Goal: Check status: Check status

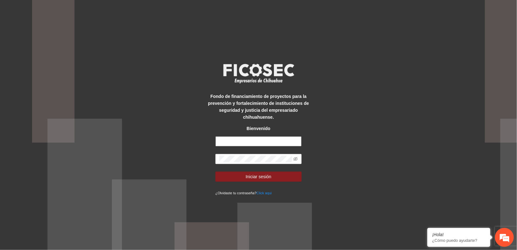
type input "**********"
click at [337, 152] on div "**********" at bounding box center [258, 125] width 517 height 250
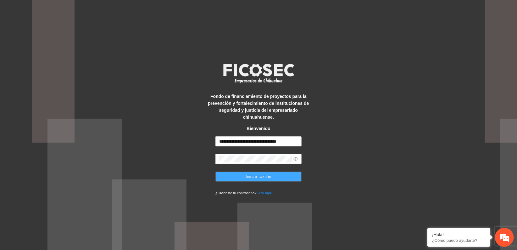
click at [268, 176] on span "Iniciar sesión" at bounding box center [259, 176] width 26 height 7
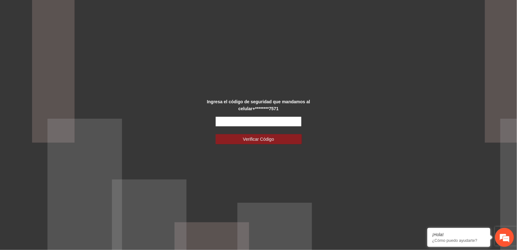
click at [238, 120] on input "text" at bounding box center [258, 121] width 86 height 10
type input "******"
click at [246, 137] on span "Verificar Código" at bounding box center [258, 139] width 31 height 7
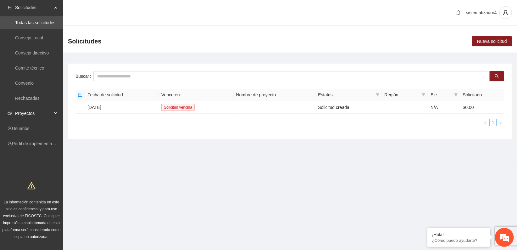
click at [31, 115] on span "Proyectos" at bounding box center [33, 113] width 37 height 13
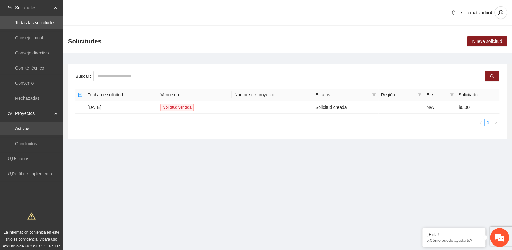
click at [29, 131] on link "Activos" at bounding box center [22, 128] width 14 height 5
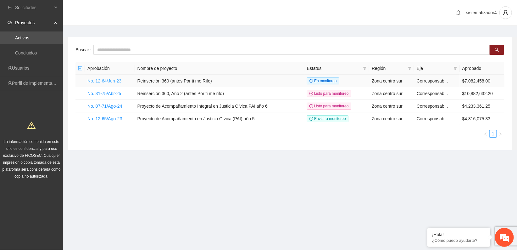
click at [119, 80] on link "No. 12-64/Jun-23" at bounding box center [104, 80] width 34 height 5
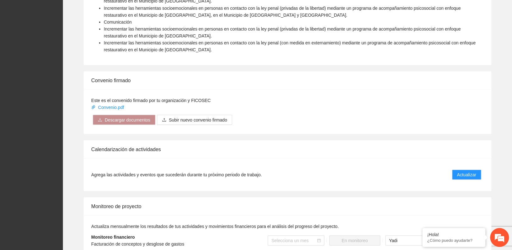
scroll to position [588, 0]
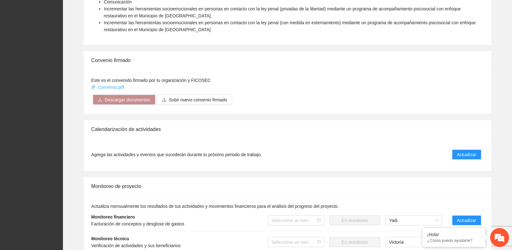
click at [111, 85] on link "Convenio.pdf" at bounding box center [108, 87] width 34 height 5
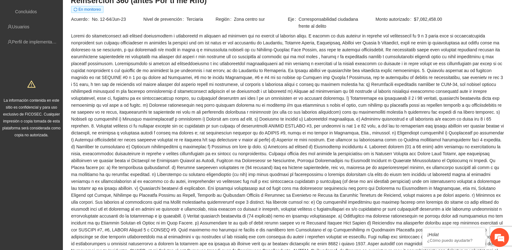
scroll to position [0, 0]
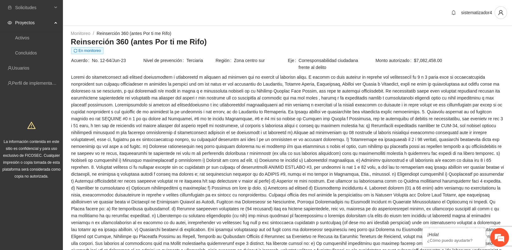
click at [23, 22] on span "Proyectos" at bounding box center [33, 22] width 37 height 13
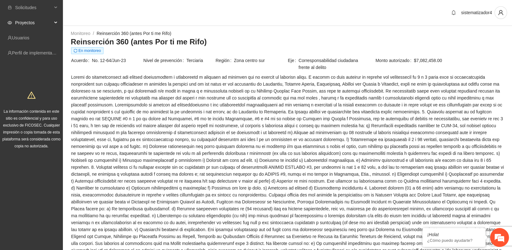
click at [23, 22] on span "Proyectos" at bounding box center [33, 22] width 37 height 13
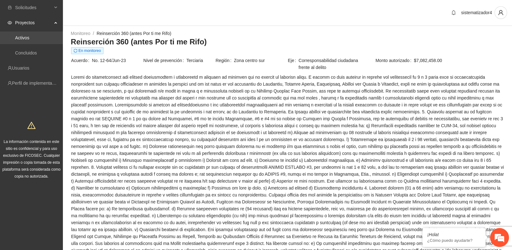
click at [23, 37] on link "Activos" at bounding box center [22, 37] width 14 height 5
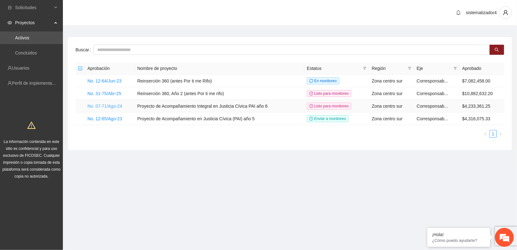
click at [109, 105] on link "No. 07-71/Ago-24" at bounding box center [104, 105] width 35 height 5
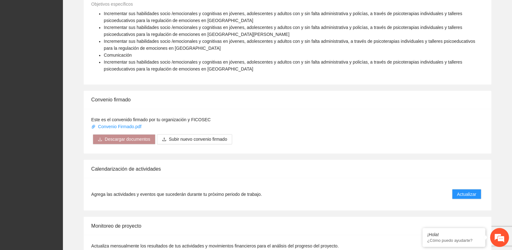
scroll to position [433, 0]
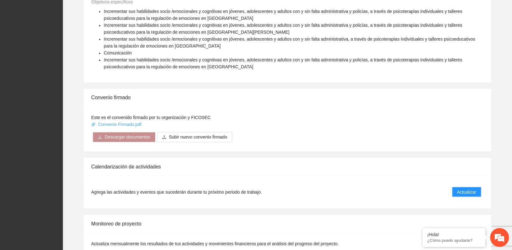
click at [121, 125] on link "Convenio Firmado.pdf" at bounding box center [116, 124] width 51 height 5
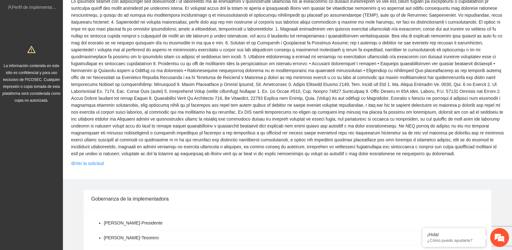
scroll to position [0, 0]
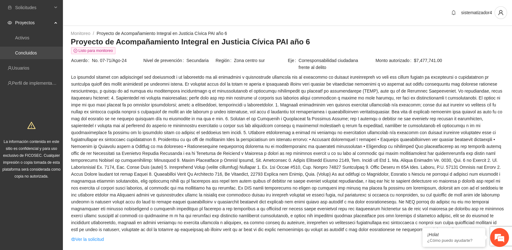
click at [30, 53] on link "Concluidos" at bounding box center [26, 52] width 22 height 5
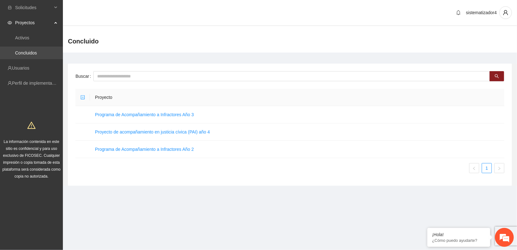
click at [25, 53] on link "Concluidos" at bounding box center [26, 52] width 22 height 5
click at [23, 36] on link "Activos" at bounding box center [22, 37] width 14 height 5
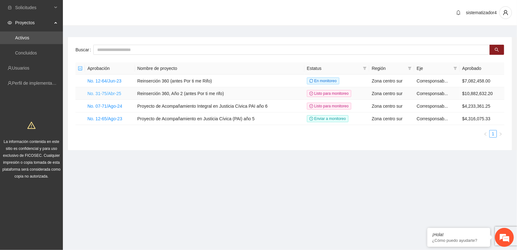
click at [115, 91] on link "No. 31-75/Abr-25" at bounding box center [104, 93] width 34 height 5
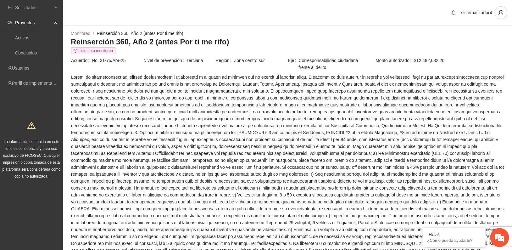
click at [36, 22] on span "Proyectos" at bounding box center [33, 22] width 37 height 13
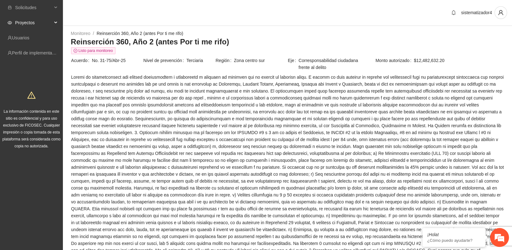
click at [39, 24] on span "Proyectos" at bounding box center [33, 22] width 37 height 13
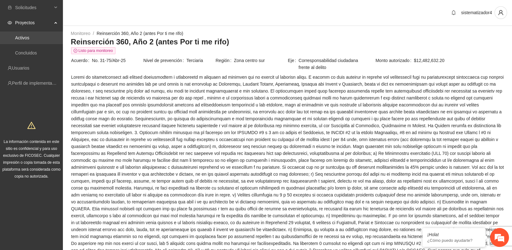
click at [29, 38] on link "Activos" at bounding box center [22, 37] width 14 height 5
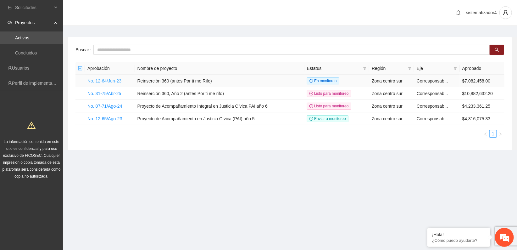
click at [105, 82] on link "No. 12-64/Jun-23" at bounding box center [104, 80] width 34 height 5
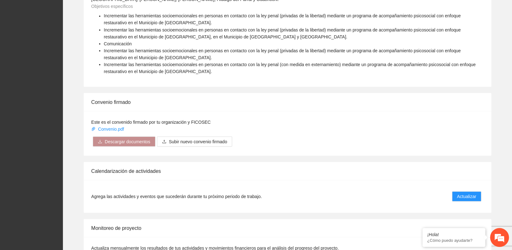
scroll to position [559, 0]
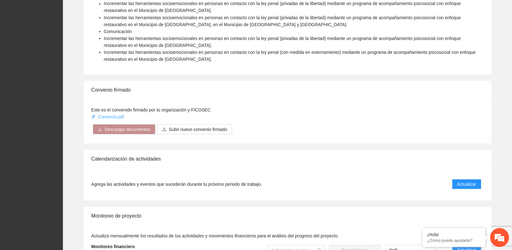
click at [108, 114] on link "Convenio.pdf" at bounding box center [108, 116] width 34 height 5
click at [143, 81] on div "Convenio firmado" at bounding box center [287, 90] width 393 height 18
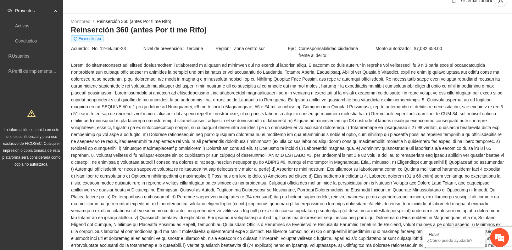
scroll to position [0, 0]
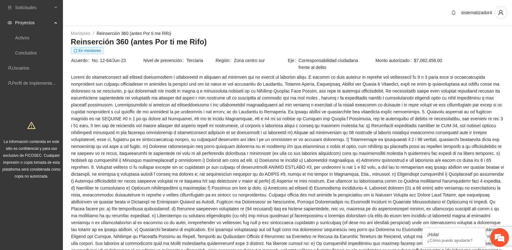
click at [32, 21] on span "Proyectos" at bounding box center [33, 22] width 37 height 13
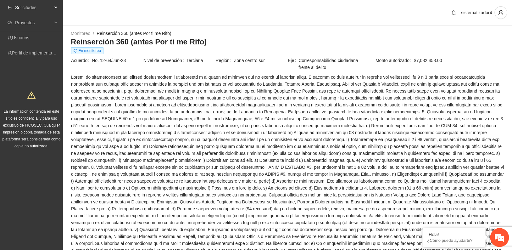
click at [34, 7] on span "Solicitudes" at bounding box center [33, 7] width 37 height 13
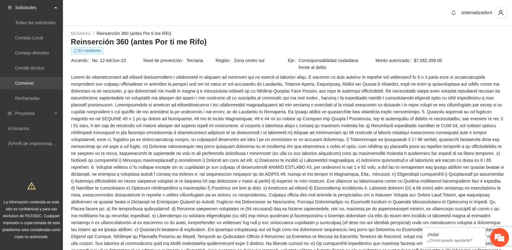
click at [31, 81] on link "Convenio" at bounding box center [24, 83] width 19 height 5
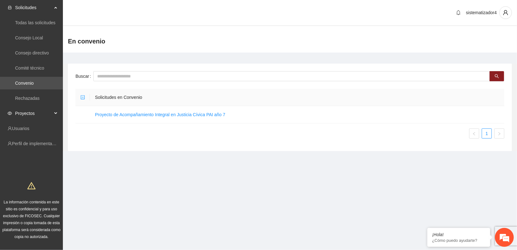
click at [23, 113] on span "Proyectos" at bounding box center [33, 113] width 37 height 13
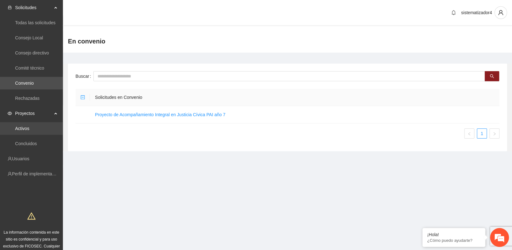
click at [23, 128] on link "Activos" at bounding box center [22, 128] width 14 height 5
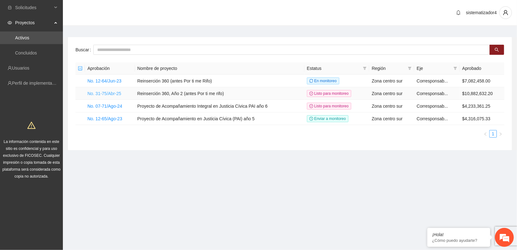
click at [102, 92] on link "No. 31-75/Abr-25" at bounding box center [104, 93] width 34 height 5
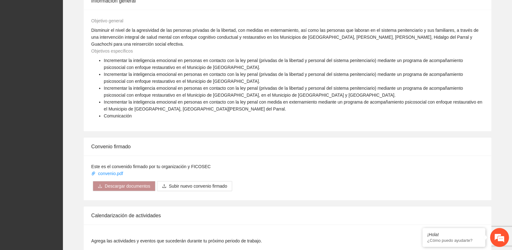
scroll to position [979, 0]
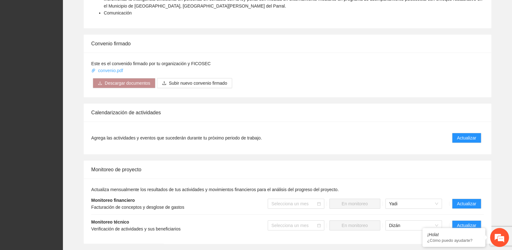
click at [104, 68] on link "convenio.pdf" at bounding box center [107, 70] width 33 height 5
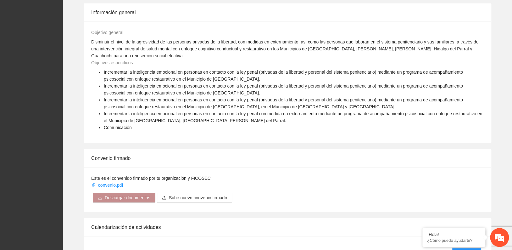
scroll to position [791, 0]
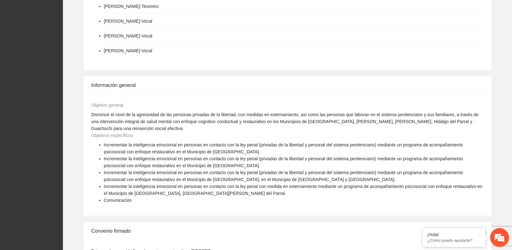
click at [274, 43] on li "[PERSON_NAME] - Vocal" at bounding box center [294, 50] width 380 height 14
